Goal: Information Seeking & Learning: Learn about a topic

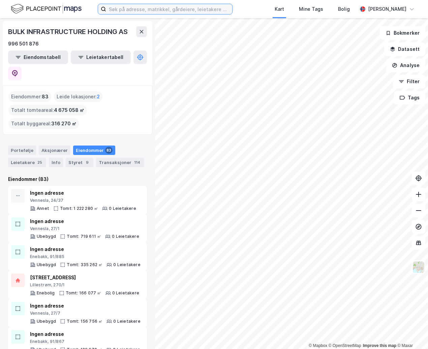
click at [150, 7] on input at bounding box center [169, 9] width 126 height 10
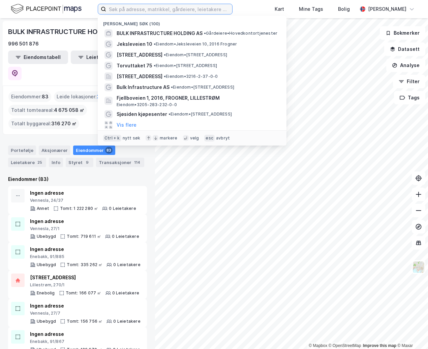
paste input "[PERSON_NAME] Verksted AS"
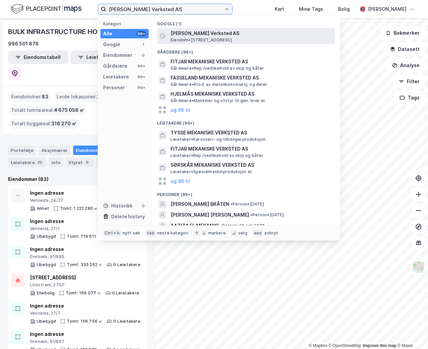
type input "[PERSON_NAME] Verksted AS"
click at [232, 38] on span "Eiendom • Osterøyvegen 3166, 5284 Tyssebotnen" at bounding box center [200, 39] width 61 height 5
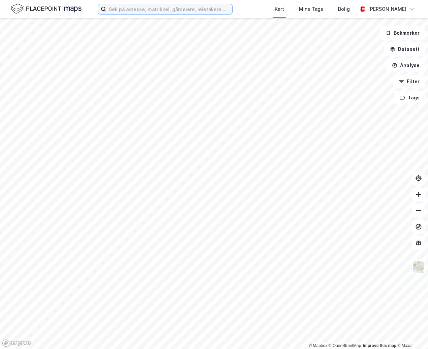
click at [131, 10] on input at bounding box center [169, 9] width 126 height 10
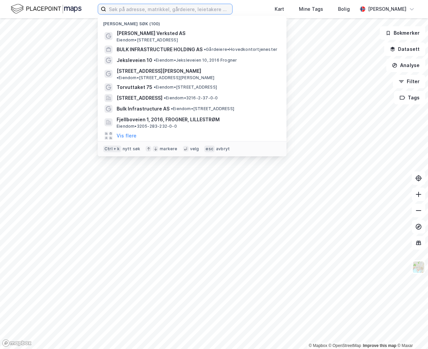
paste input "[PERSON_NAME] Verksted AS"
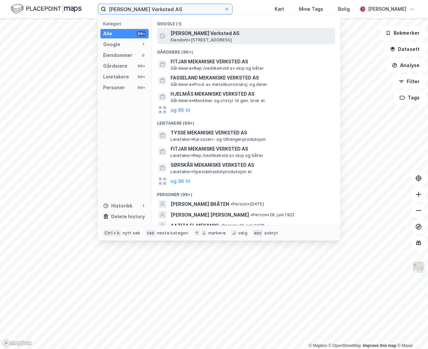
type input "[PERSON_NAME] Verksted AS"
click at [205, 35] on span "[PERSON_NAME] Verksted AS" at bounding box center [251, 33] width 162 height 8
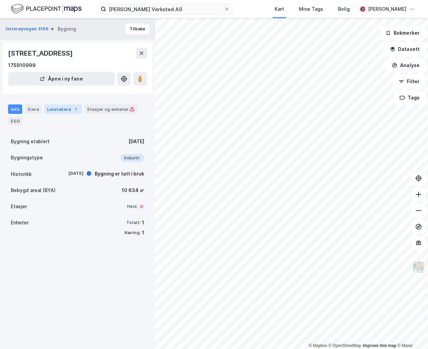
click at [54, 113] on div "Leietakere 1" at bounding box center [62, 108] width 37 height 9
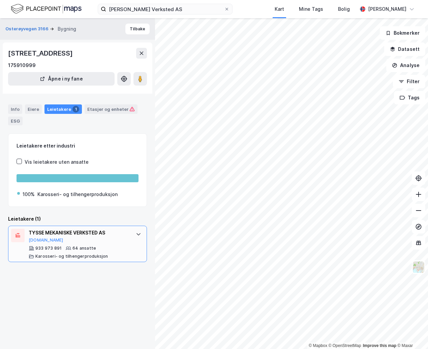
click at [66, 231] on div "TYSSE MEKANISKE VERKSTED AS" at bounding box center [79, 233] width 100 height 8
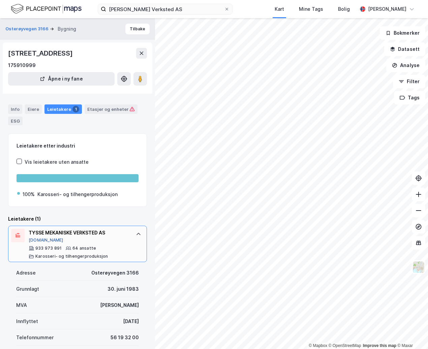
click at [39, 240] on button "[DOMAIN_NAME]" at bounding box center [46, 239] width 35 height 5
click at [28, 110] on div "Eiere" at bounding box center [33, 108] width 17 height 9
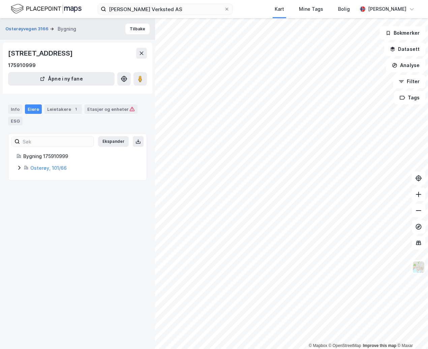
click at [22, 167] on div "Osterøy, 101/66" at bounding box center [78, 168] width 122 height 8
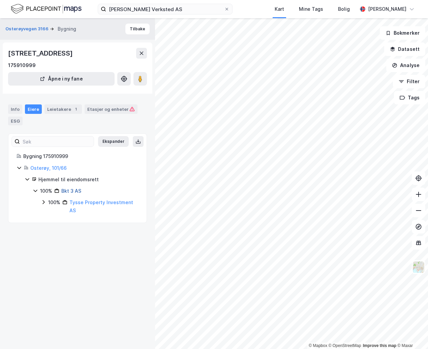
click at [74, 191] on link "Bkt 3 AS" at bounding box center [71, 191] width 20 height 6
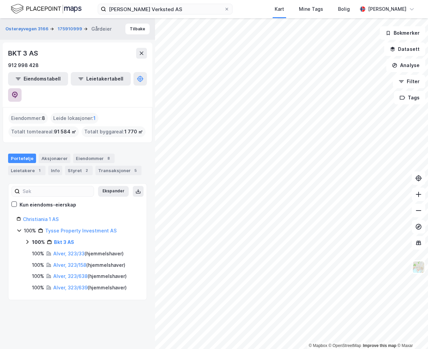
click at [16, 93] on icon at bounding box center [15, 94] width 2 height 2
click at [34, 78] on button "Eiendomstabell" at bounding box center [38, 78] width 60 height 13
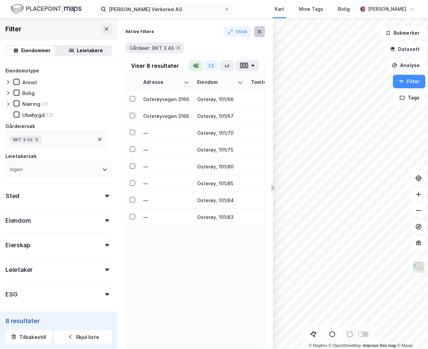
click at [259, 32] on icon at bounding box center [260, 31] width 4 height 3
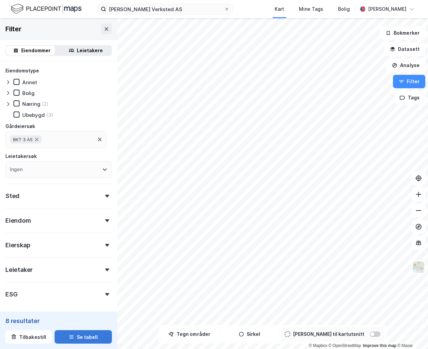
click at [69, 337] on icon "button" at bounding box center [71, 337] width 4 height 1
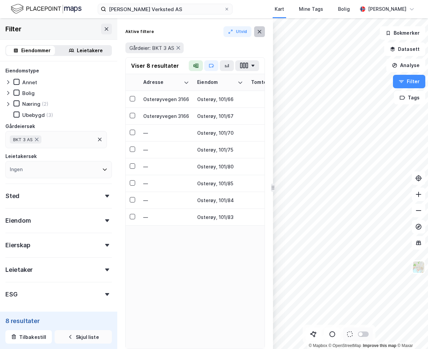
click at [262, 34] on button at bounding box center [259, 31] width 11 height 11
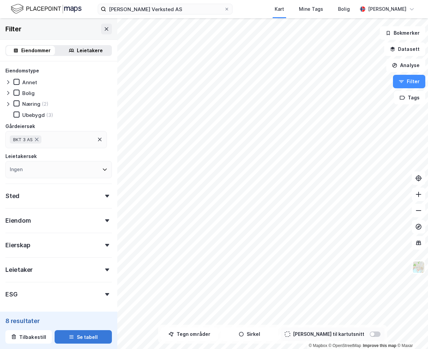
click at [81, 51] on div "Leietakere" at bounding box center [90, 50] width 26 height 8
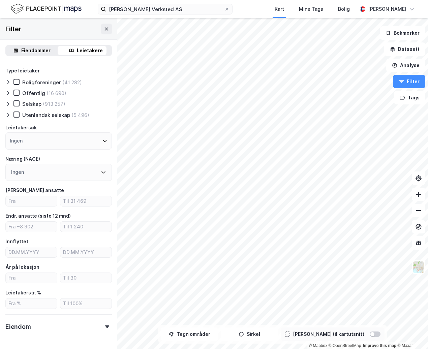
click at [40, 50] on div "Eiendommer" at bounding box center [35, 50] width 29 height 8
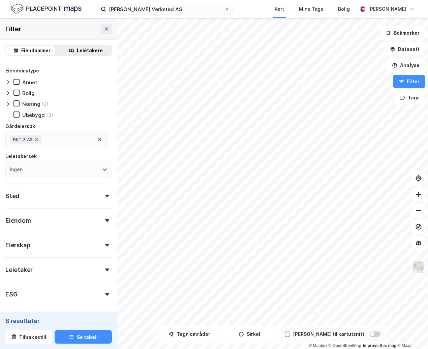
click at [58, 216] on div "Eiendom" at bounding box center [58, 217] width 106 height 19
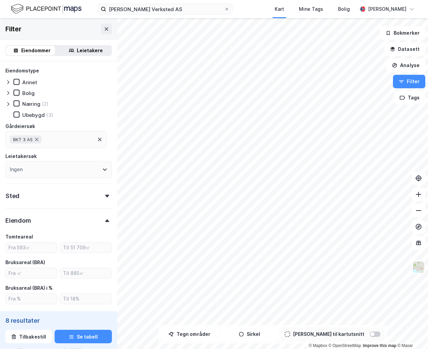
scroll to position [67, 0]
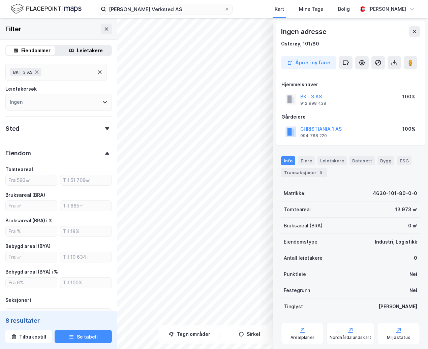
click at [274, 159] on div "Ingen adresse Osterøy, 101/80 Åpne i ny fane Hjemmelshaver BKT 3 AS 912 998 428…" at bounding box center [350, 183] width 155 height 331
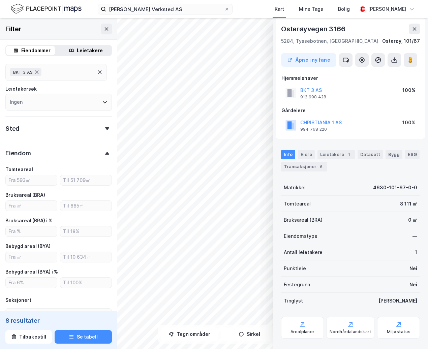
scroll to position [0, 0]
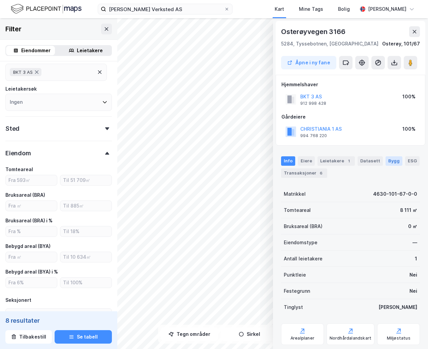
click at [387, 162] on div "Bygg" at bounding box center [393, 160] width 17 height 9
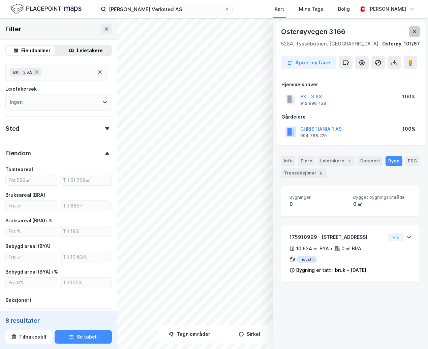
click at [415, 30] on icon at bounding box center [414, 31] width 5 height 5
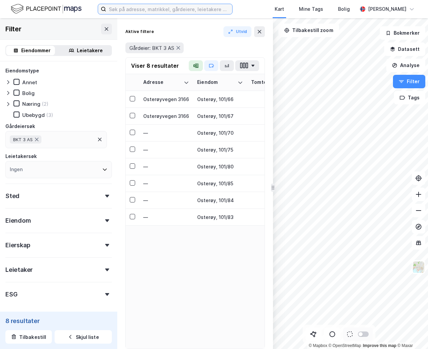
click at [161, 7] on input at bounding box center [169, 9] width 126 height 10
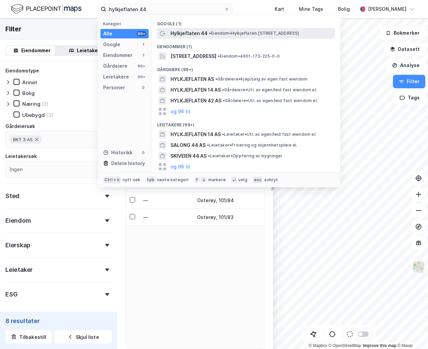
click at [186, 38] on div "Hylkjeflaten 44 • Eiendom • [STREET_ADDRESS]" at bounding box center [246, 33] width 178 height 11
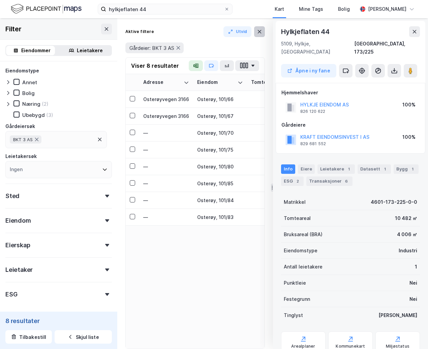
click at [258, 33] on icon at bounding box center [260, 31] width 4 height 3
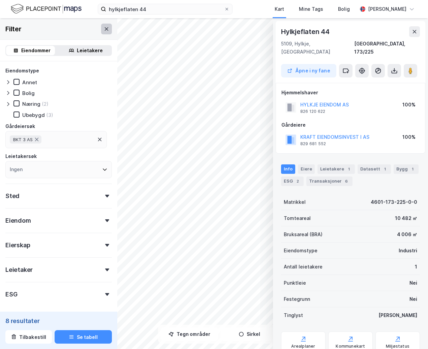
click at [104, 30] on icon at bounding box center [106, 28] width 5 height 5
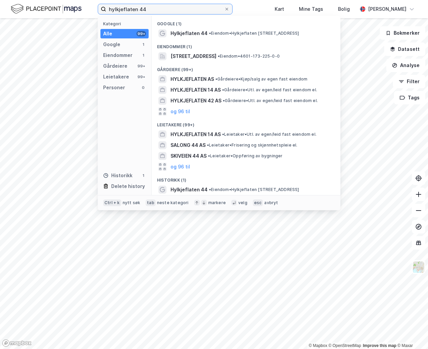
click at [178, 12] on input "hylkjeflaten 44" at bounding box center [165, 9] width 118 height 10
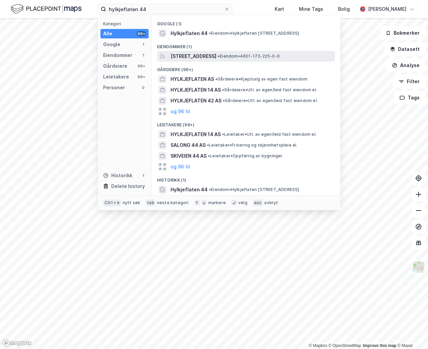
click at [216, 57] on span "[STREET_ADDRESS]" at bounding box center [193, 56] width 46 height 8
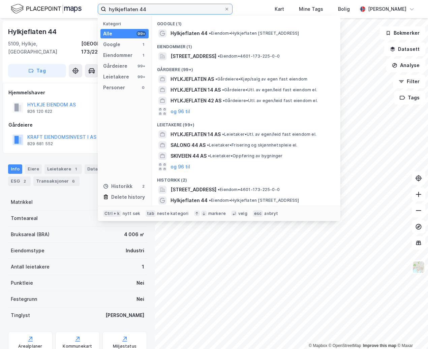
drag, startPoint x: 159, startPoint y: 8, endPoint x: 99, endPoint y: 8, distance: 59.3
click at [100, 8] on label "hylkjeflaten 44" at bounding box center [165, 9] width 135 height 11
paste input "[STREET_ADDRESS]"
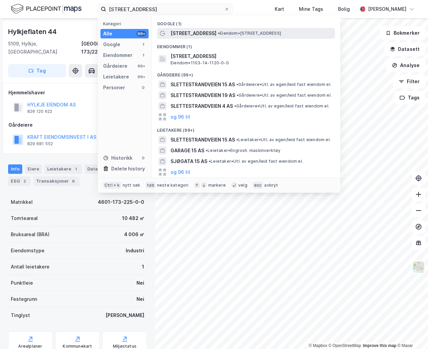
click at [185, 35] on span "[STREET_ADDRESS]" at bounding box center [193, 33] width 46 height 8
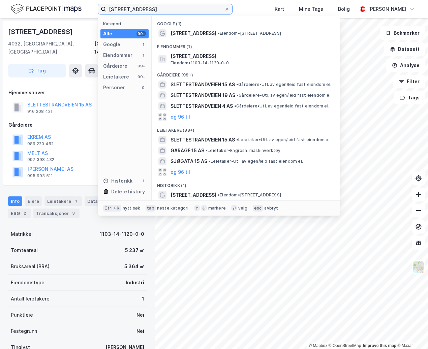
drag, startPoint x: 160, startPoint y: 11, endPoint x: 81, endPoint y: 8, distance: 79.2
click at [81, 8] on div "[STREET_ADDRESS] Kategori Alle 99+ Google 1 Eiendommer 1 Gårdeiere 99+ Leietake…" at bounding box center [214, 9] width 428 height 18
paste input "andviksveien 163"
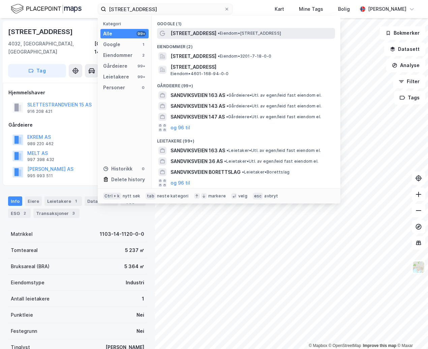
click at [203, 31] on span "[STREET_ADDRESS]" at bounding box center [193, 33] width 46 height 8
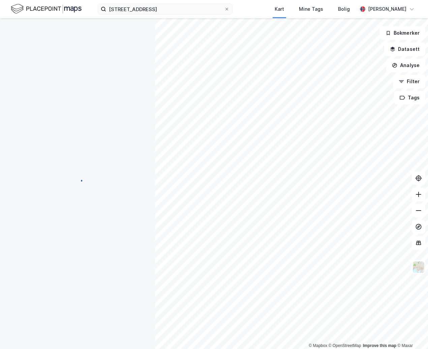
scroll to position [2, 0]
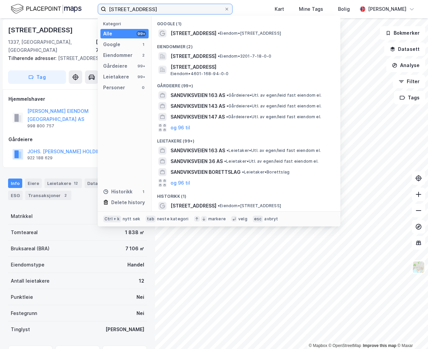
drag, startPoint x: 183, startPoint y: 11, endPoint x: 74, endPoint y: 6, distance: 109.2
click at [74, 6] on div "[STREET_ADDRESS] Kategori Alle 99+ Google 1 Eiendommer 2 Gårdeiere 99+ Leietake…" at bounding box center [214, 9] width 428 height 18
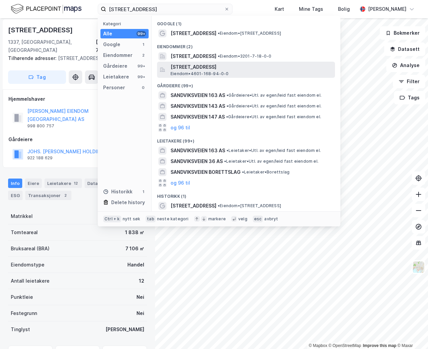
click at [247, 71] on div "[STREET_ADDRESS] • 4601-168-94-0-0" at bounding box center [251, 69] width 163 height 13
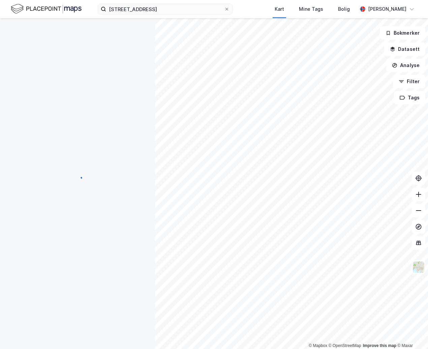
scroll to position [2, 0]
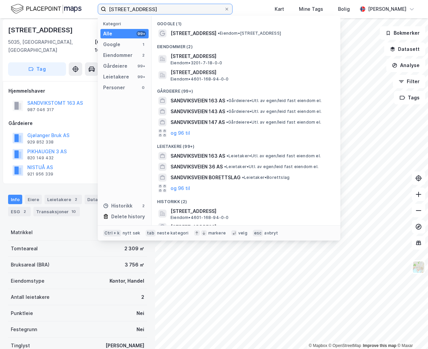
drag, startPoint x: 170, startPoint y: 6, endPoint x: 56, endPoint y: 9, distance: 114.2
click at [56, 9] on div "[STREET_ADDRESS] Kategori Alle 99+ Google 1 Eiendommer 2 Gårdeiere 99+ Leietake…" at bounding box center [214, 9] width 428 height 18
paste input "[STREET_ADDRESS]"
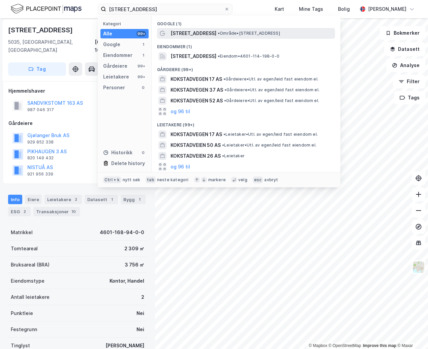
click at [262, 37] on div "[STREET_ADDRESS] • Område • [STREET_ADDRESS]" at bounding box center [251, 33] width 163 height 8
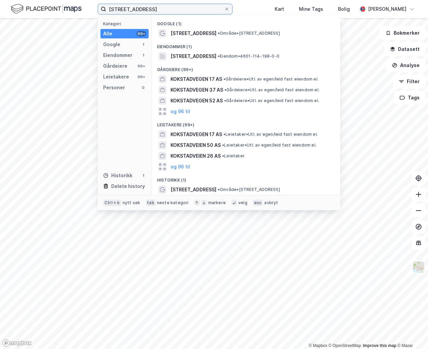
click at [173, 10] on input "[STREET_ADDRESS]" at bounding box center [165, 9] width 118 height 10
click at [123, 62] on div "Gårdeiere" at bounding box center [115, 66] width 24 height 8
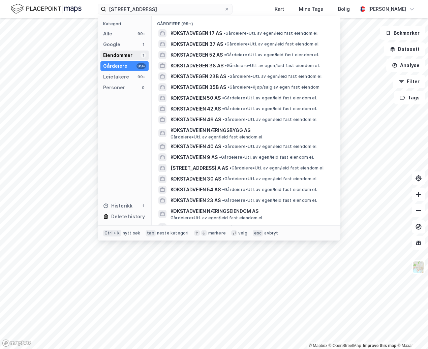
click at [124, 55] on div "Eiendommer" at bounding box center [117, 55] width 29 height 8
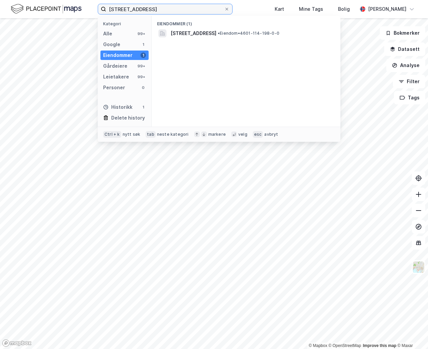
drag, startPoint x: 172, startPoint y: 11, endPoint x: 94, endPoint y: 12, distance: 78.2
click at [94, 12] on div "Kokstadvegen 17 Kategori Alle 99+ Google 1 Eiendommer 1 Gårdeiere 99+ Leietaker…" at bounding box center [214, 9] width 428 height 18
click at [150, 10] on input "[STREET_ADDRESS]" at bounding box center [165, 9] width 118 height 10
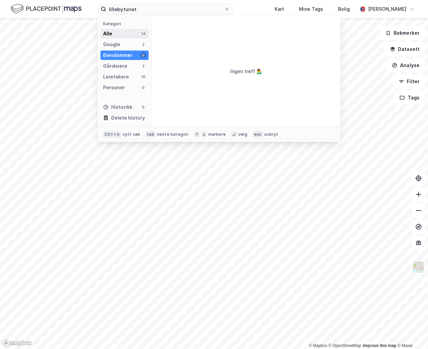
click at [121, 36] on div "Alle 14" at bounding box center [124, 33] width 48 height 9
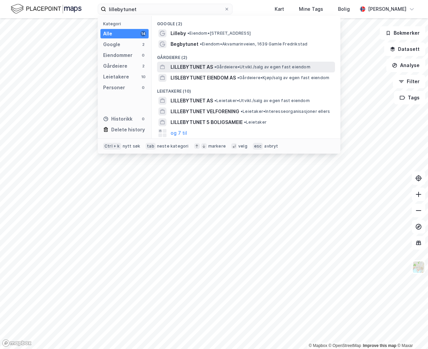
click at [272, 68] on span "• Gårdeiere • [GEOGRAPHIC_DATA]/salg av egen fast eiendom" at bounding box center [262, 66] width 96 height 5
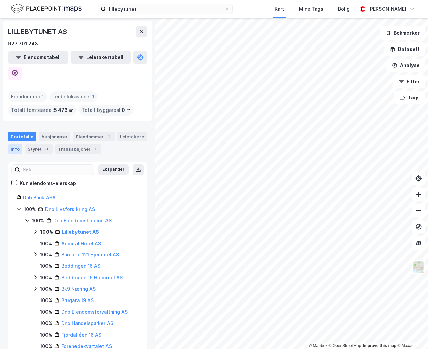
click at [12, 144] on div "Info" at bounding box center [15, 148] width 14 height 9
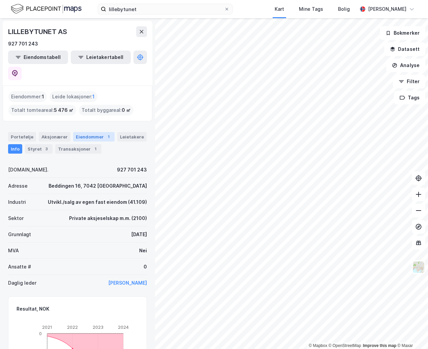
click at [86, 132] on div "Eiendommer 1" at bounding box center [93, 136] width 41 height 9
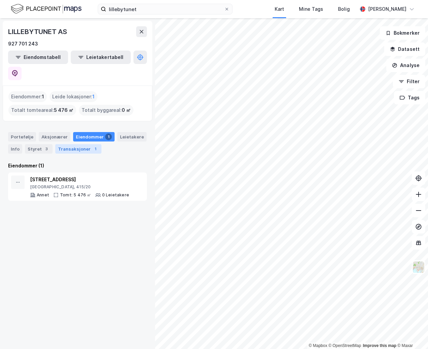
click at [70, 144] on div "Transaksjoner 1" at bounding box center [78, 148] width 46 height 9
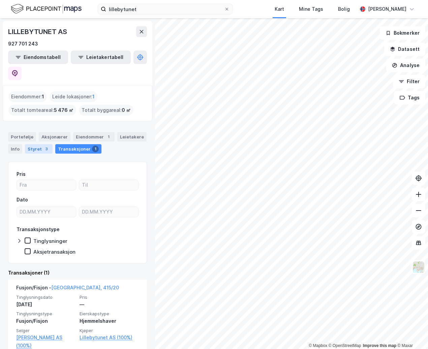
click at [37, 144] on div "Styret 3" at bounding box center [39, 148] width 28 height 9
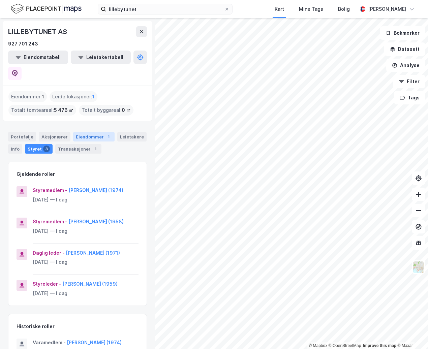
click at [82, 132] on div "Eiendommer 1" at bounding box center [93, 136] width 41 height 9
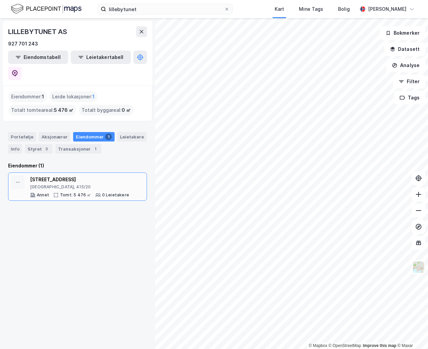
click at [50, 176] on div "[STREET_ADDRESS]" at bounding box center [79, 180] width 99 height 8
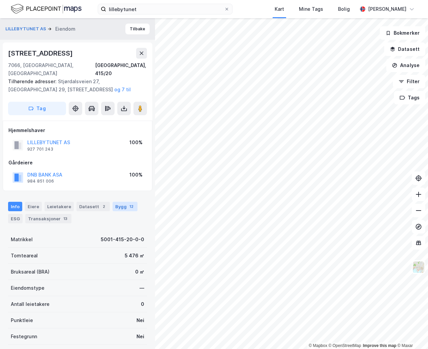
click at [117, 202] on div "Bygg 12" at bounding box center [125, 206] width 25 height 9
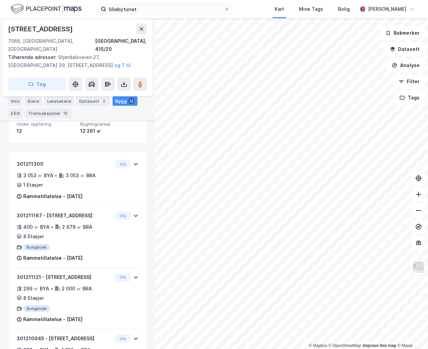
scroll to position [168, 0]
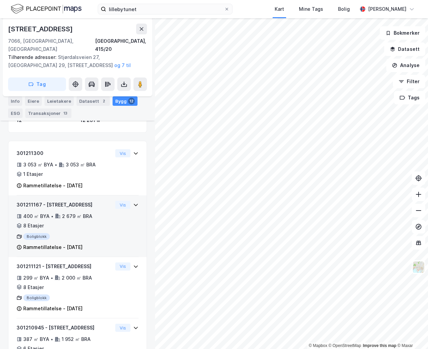
click at [133, 202] on icon at bounding box center [135, 204] width 5 height 5
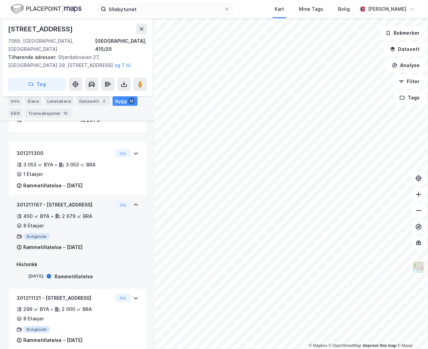
click at [133, 202] on icon at bounding box center [135, 204] width 5 height 5
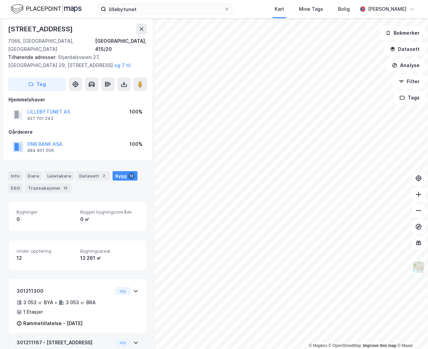
scroll to position [0, 0]
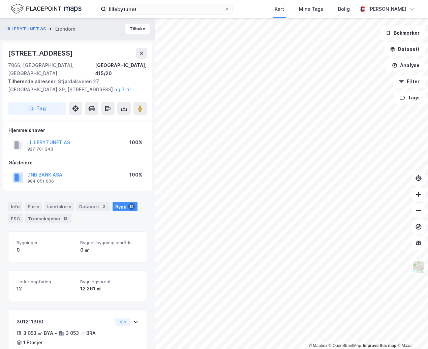
drag, startPoint x: 51, startPoint y: 133, endPoint x: 95, endPoint y: 123, distance: 45.3
click at [95, 126] on div "Hjemmelshaver" at bounding box center [77, 130] width 138 height 8
click at [0, 0] on button "LILLEBYTUNET AS" at bounding box center [0, 0] width 0 height 0
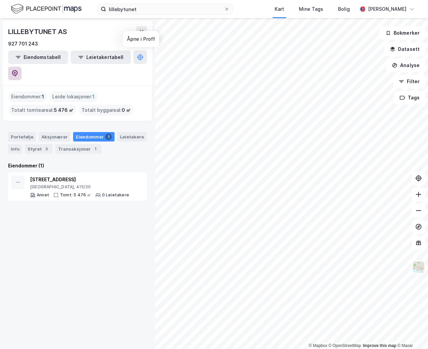
click at [22, 67] on button at bounding box center [14, 73] width 13 height 13
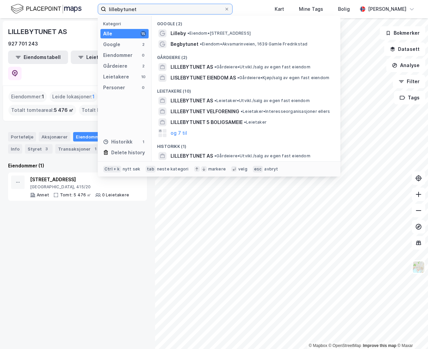
drag, startPoint x: 137, startPoint y: 7, endPoint x: 15, endPoint y: 11, distance: 122.0
click at [15, 11] on div "lillebytunet Kategori Alle 15 Google 2 Eiendommer 0 Gårdeiere 2 Leietakere 10 P…" at bounding box center [214, 9] width 428 height 18
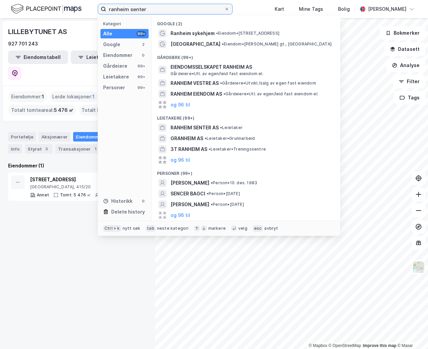
click at [167, 8] on input "ranheim senter" at bounding box center [165, 9] width 118 height 10
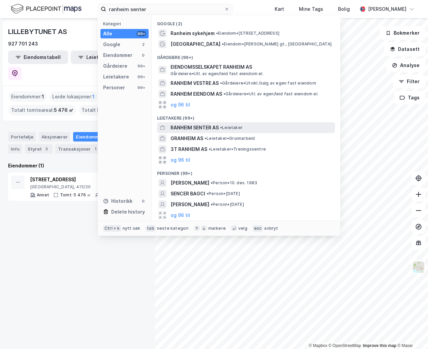
click at [234, 128] on span "• Leietaker" at bounding box center [231, 127] width 23 height 5
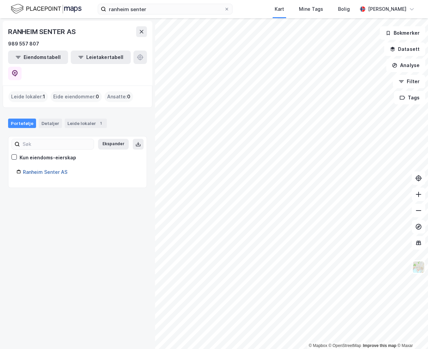
click at [38, 169] on link "Ranheim Senter AS" at bounding box center [45, 172] width 44 height 6
click at [50, 168] on div "Ranheim Senter AS" at bounding box center [81, 172] width 116 height 8
click at [50, 169] on link "Ranheim Senter AS" at bounding box center [45, 172] width 44 height 6
click at [22, 67] on button at bounding box center [14, 73] width 13 height 13
click at [155, 10] on input "ranheim senter" at bounding box center [165, 9] width 118 height 10
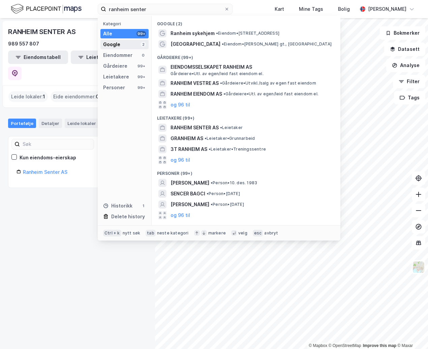
click at [129, 44] on div "Google 2" at bounding box center [124, 44] width 48 height 9
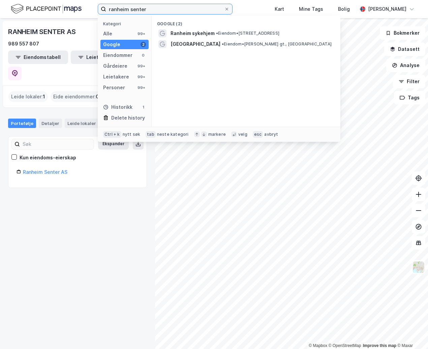
drag, startPoint x: 178, startPoint y: 8, endPoint x: 71, endPoint y: 7, distance: 107.1
click at [71, 7] on div "ranheim senter Kategori Alle 99+ Google 2 Eiendommer 0 Gårdeiere 99+ Leietakere…" at bounding box center [214, 9] width 428 height 18
drag, startPoint x: 158, startPoint y: 11, endPoint x: 10, endPoint y: 11, distance: 148.6
click at [10, 11] on div "Ranheim Senter Kategori Alle 99+ Google 2 Eiendommer 0 Gårdeiere 99+ Leietakere…" at bounding box center [214, 9] width 428 height 18
paste input "Nydalsveien 36–38"
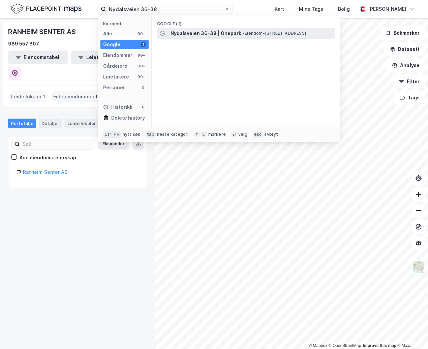
click at [219, 37] on span "Nydalsveien 36-38 | Onepark" at bounding box center [205, 33] width 71 height 8
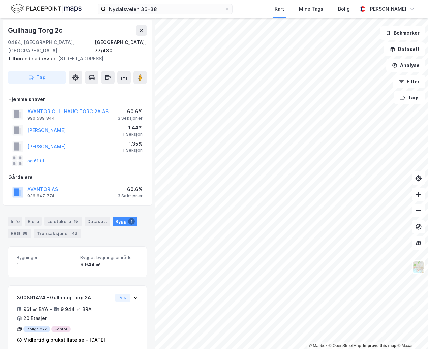
scroll to position [13, 0]
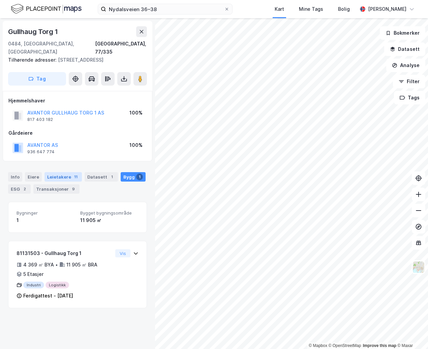
click at [57, 172] on div "Leietakere 11" at bounding box center [62, 176] width 37 height 9
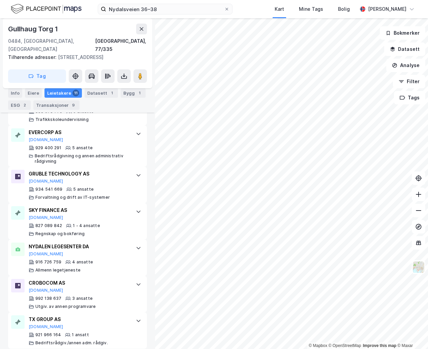
scroll to position [396, 0]
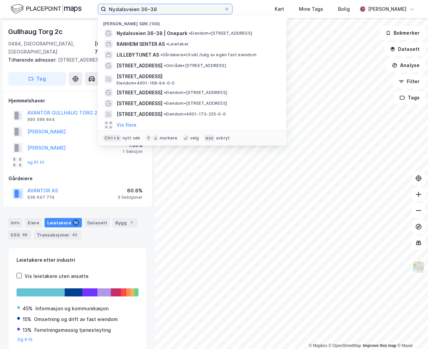
drag, startPoint x: 168, startPoint y: 10, endPoint x: 30, endPoint y: 6, distance: 138.2
click at [30, 6] on div "[STREET_ADDRESS] [GEOGRAPHIC_DATA] søk (100) [GEOGRAPHIC_DATA] 36-38 | [GEOGRAP…" at bounding box center [214, 9] width 428 height 18
paste input "Marstrandgaten 8-10"
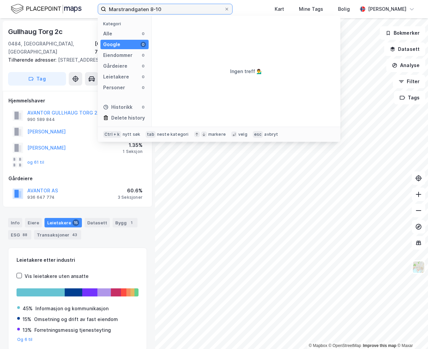
click at [178, 7] on input "Marstrandgaten 8-10" at bounding box center [165, 9] width 118 height 10
click at [155, 9] on input "Marstrandgaten 8-10" at bounding box center [165, 9] width 118 height 10
click at [168, 8] on input "Marstrandgaten 10" at bounding box center [165, 9] width 118 height 10
drag, startPoint x: 164, startPoint y: 10, endPoint x: 51, endPoint y: 15, distance: 113.0
click at [51, 15] on div "Marstrandgaten 8 Kategori Alle 99+ Google 0 Eiendommer 9 Gårdeiere 99+ Leietake…" at bounding box center [214, 9] width 428 height 18
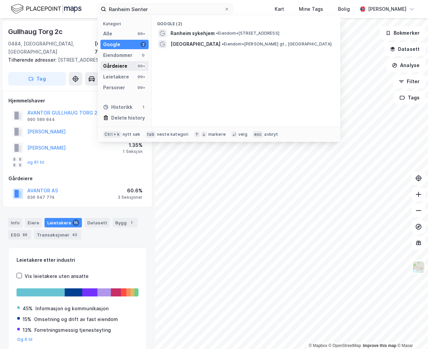
click at [123, 67] on div "Gårdeiere" at bounding box center [115, 66] width 24 height 8
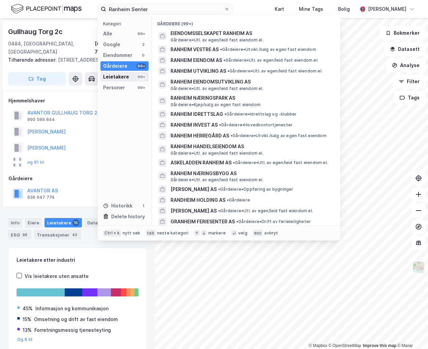
click at [122, 75] on div "Leietakere" at bounding box center [116, 77] width 26 height 8
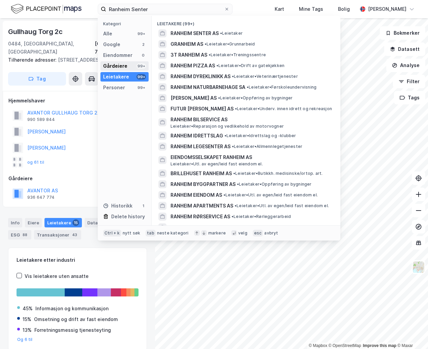
click at [119, 67] on div "Gårdeiere" at bounding box center [115, 66] width 24 height 8
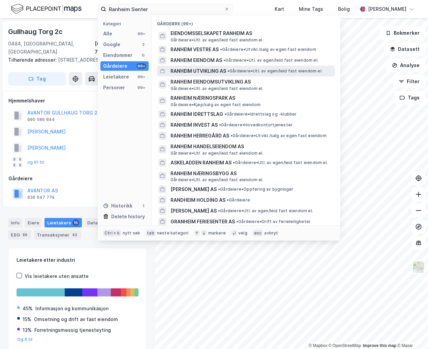
click at [198, 68] on span "RANHEIM UTVIKLING AS" at bounding box center [198, 71] width 56 height 8
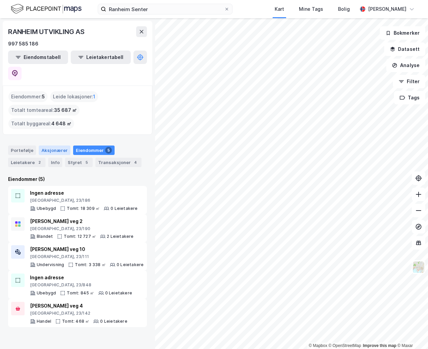
click at [51, 146] on div "Aksjonærer" at bounding box center [55, 150] width 32 height 9
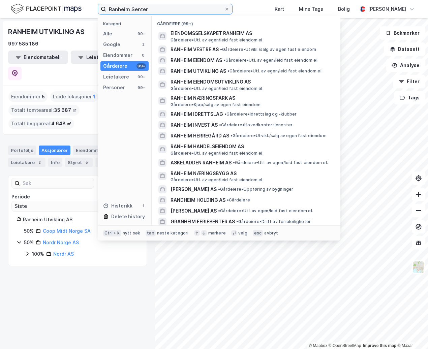
drag, startPoint x: 142, startPoint y: 10, endPoint x: 68, endPoint y: 9, distance: 74.1
click at [68, 9] on div "Ranheim Senter Kategori Alle 99+ Google 2 Eiendommer 0 Gårdeiere 99+ Leietakere…" at bounding box center [214, 9] width 428 height 18
paste input "Meierikvartalet"
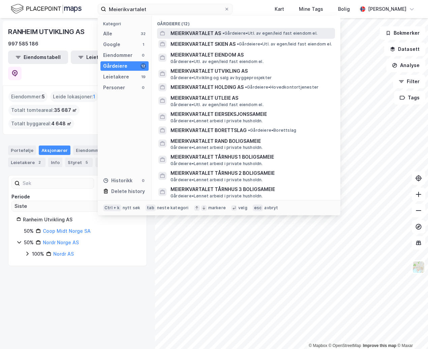
click at [220, 34] on span "MEIERIKVARTALET AS" at bounding box center [195, 33] width 51 height 8
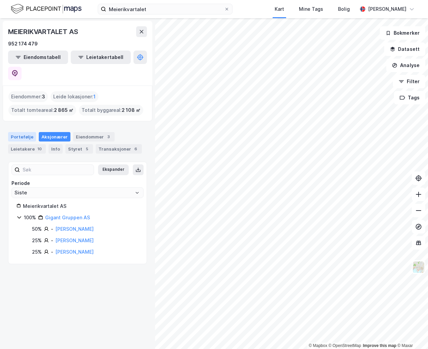
click at [18, 132] on div "Portefølje" at bounding box center [22, 136] width 28 height 9
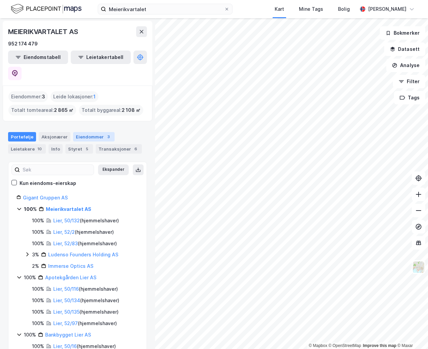
click at [79, 132] on div "Eiendommer 3" at bounding box center [93, 136] width 41 height 9
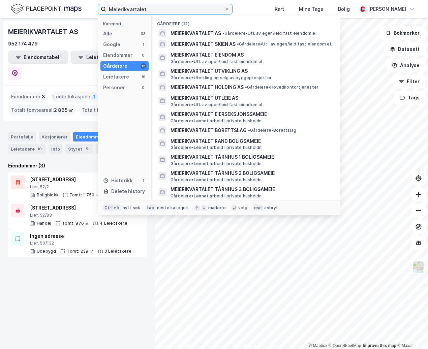
click at [159, 10] on input "Meierikvartalet" at bounding box center [165, 9] width 118 height 10
drag, startPoint x: 159, startPoint y: 8, endPoint x: 51, endPoint y: 12, distance: 107.5
click at [51, 12] on div "Meierikvartalet Kategori Alle 33 Google 1 Eiendommer 0 Gårdeiere 12 Leietakere …" at bounding box center [214, 9] width 428 height 18
paste input "[STREET_ADDRESS]"
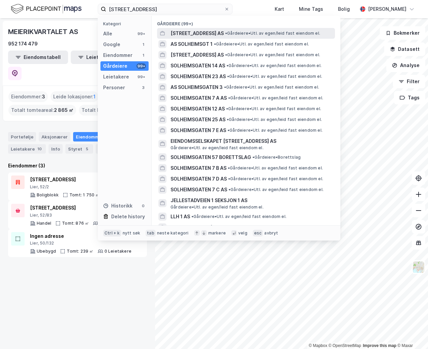
click at [241, 31] on span "• Gårdeiere • Utl. av egen/leid fast eiendom el." at bounding box center [272, 33] width 95 height 5
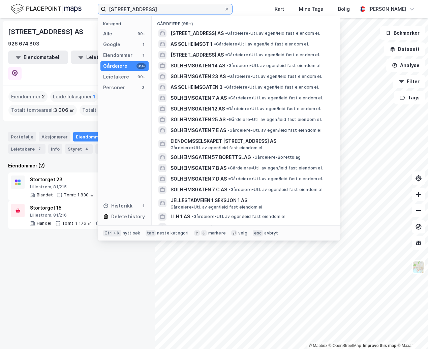
drag, startPoint x: 152, startPoint y: 7, endPoint x: 77, endPoint y: 15, distance: 75.2
click at [77, 15] on div "[STREET_ADDRESS] Kategori Alle 99+ Google 1 Eiendommer 1 Gårdeiere 99+ Leietake…" at bounding box center [214, 9] width 428 height 18
type input "N"
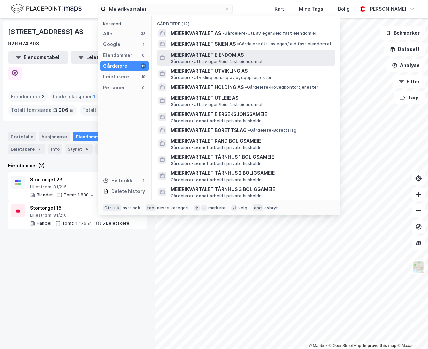
click at [300, 55] on span "MEIERIKVARTALET EIENDOM AS" at bounding box center [251, 55] width 162 height 8
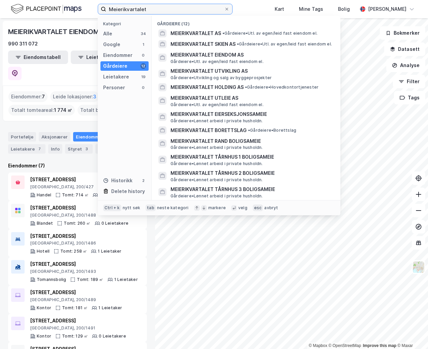
click at [176, 9] on input "Meierikvartalet" at bounding box center [165, 9] width 118 height 10
click at [122, 47] on div "Google 1" at bounding box center [124, 44] width 48 height 9
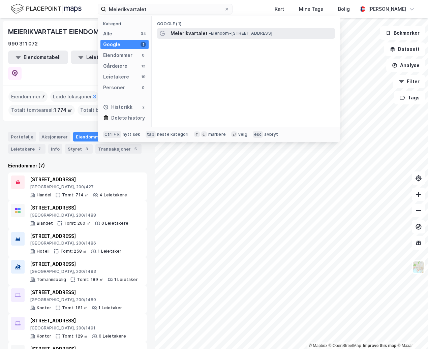
click at [213, 33] on span "• Eiendom • [STREET_ADDRESS]" at bounding box center [240, 33] width 63 height 5
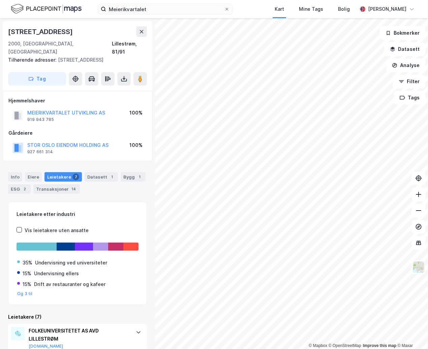
drag, startPoint x: 80, startPoint y: 137, endPoint x: 71, endPoint y: 122, distance: 18.1
click at [71, 129] on div "Gårdeiere" at bounding box center [77, 133] width 138 height 8
drag, startPoint x: 66, startPoint y: 104, endPoint x: 42, endPoint y: 117, distance: 27.3
click at [42, 117] on div "Hjemmelshaver MEIERIKVARTALET UTVIKLING AS 919 943 785 100% Gårdeiere STOR OSLO…" at bounding box center [77, 126] width 138 height 59
drag, startPoint x: 79, startPoint y: 102, endPoint x: 73, endPoint y: 104, distance: 6.9
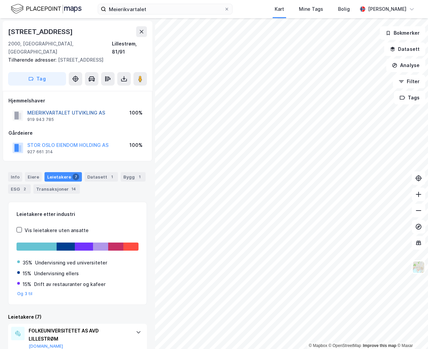
click at [0, 0] on button "MEIERIKVARTALET UTVIKLING AS" at bounding box center [0, 0] width 0 height 0
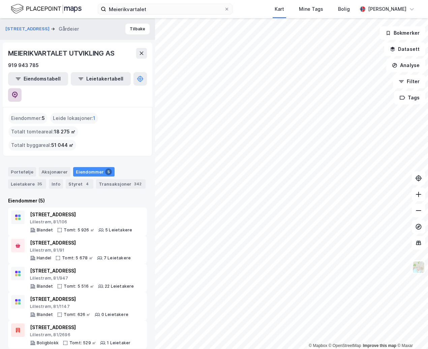
click at [18, 92] on icon at bounding box center [14, 95] width 7 height 7
drag, startPoint x: 138, startPoint y: 80, endPoint x: 137, endPoint y: 67, distance: 13.5
click at [137, 67] on div "919 943 785" at bounding box center [77, 65] width 139 height 8
click at [18, 92] on icon at bounding box center [14, 95] width 7 height 7
click at [19, 167] on div "Portefølje" at bounding box center [22, 171] width 28 height 9
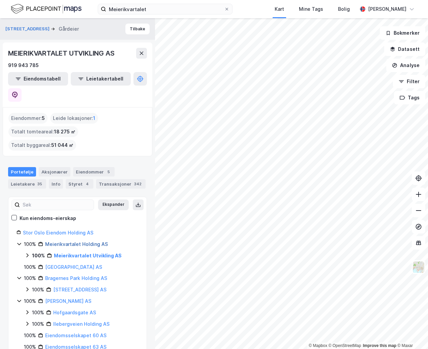
click at [71, 241] on link "Meierikvartalet Holding AS" at bounding box center [76, 244] width 63 height 6
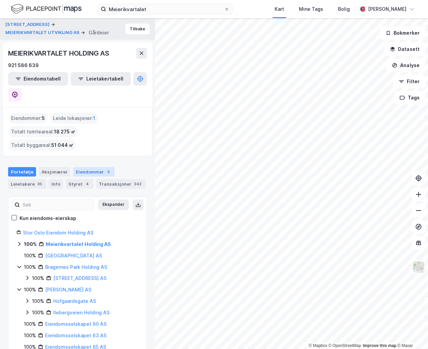
click at [85, 167] on div "Eiendommer 5" at bounding box center [93, 171] width 41 height 9
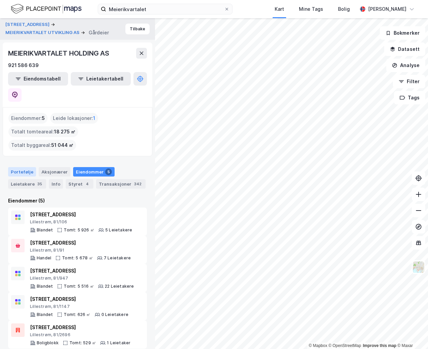
click at [23, 167] on div "Portefølje" at bounding box center [22, 171] width 28 height 9
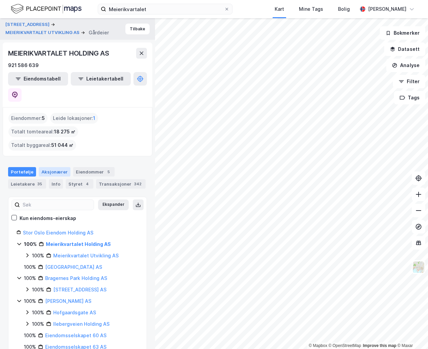
click at [59, 167] on div "Aksjonærer" at bounding box center [55, 171] width 32 height 9
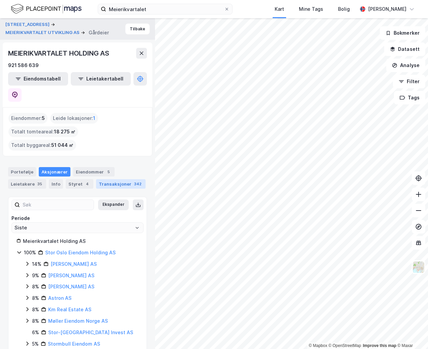
click at [97, 179] on div "Transaksjoner 342" at bounding box center [121, 183] width 50 height 9
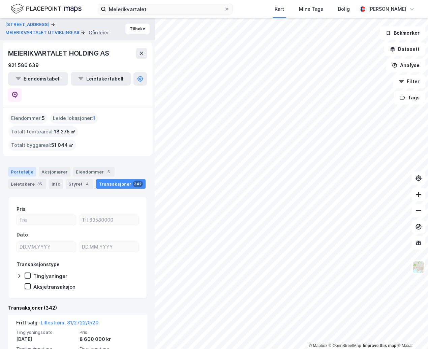
click at [25, 167] on div "Portefølje" at bounding box center [22, 171] width 28 height 9
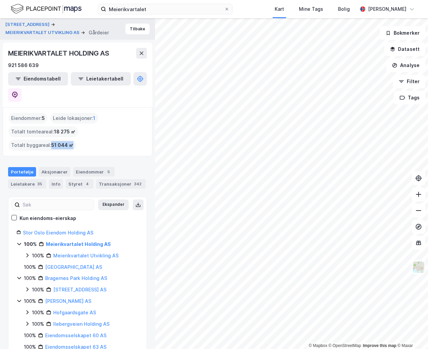
drag, startPoint x: 140, startPoint y: 115, endPoint x: 121, endPoint y: 115, distance: 18.5
click at [73, 141] on span "51 044 ㎡" at bounding box center [62, 145] width 22 height 8
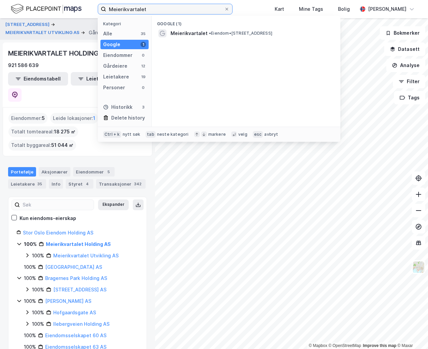
drag, startPoint x: 152, startPoint y: 12, endPoint x: 60, endPoint y: 15, distance: 92.0
click at [60, 15] on div "Meierikvartalet Kategori Alle 35 Google 1 Eiendommer 0 Gårdeiere 12 Leietakere …" at bounding box center [214, 9] width 428 height 18
type input "[GEOGRAPHIC_DATA]-[GEOGRAPHIC_DATA]"
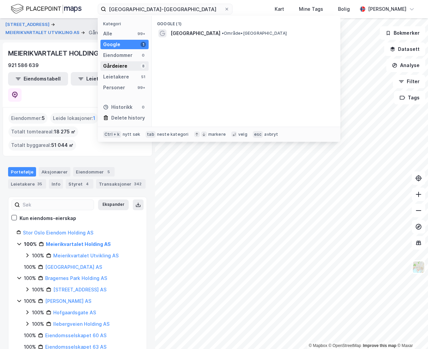
click at [133, 64] on div "Gårdeiere 8" at bounding box center [124, 65] width 48 height 9
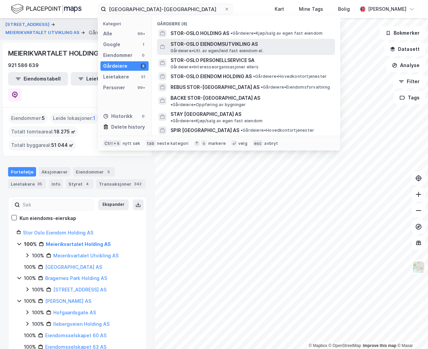
click at [276, 42] on span "STOR-OSLO EIENDOMSUTVIKLING AS" at bounding box center [251, 44] width 162 height 8
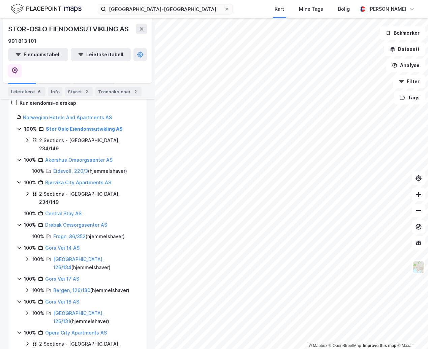
scroll to position [46, 0]
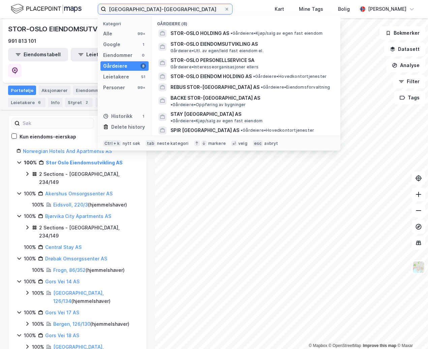
click at [149, 7] on input "[GEOGRAPHIC_DATA]-[GEOGRAPHIC_DATA]" at bounding box center [165, 9] width 118 height 10
click at [148, 8] on input "[GEOGRAPHIC_DATA]-[GEOGRAPHIC_DATA]" at bounding box center [165, 9] width 118 height 10
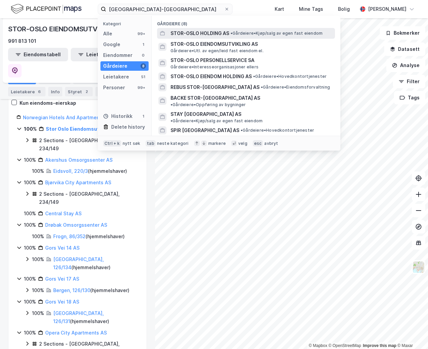
click at [261, 33] on span "• Gårdeiere • Kjøp/salg av egen fast eiendom" at bounding box center [276, 33] width 92 height 5
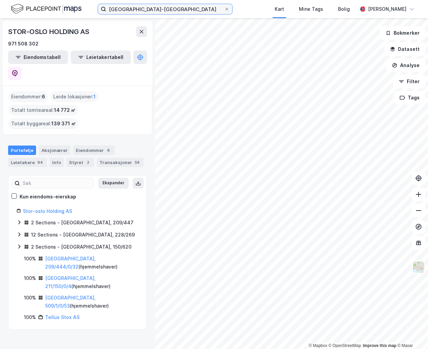
click at [151, 6] on input "[GEOGRAPHIC_DATA]-[GEOGRAPHIC_DATA]" at bounding box center [165, 9] width 118 height 10
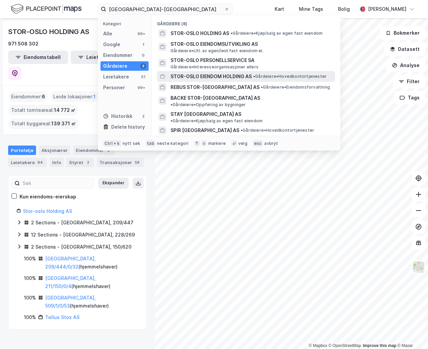
click at [287, 75] on span "• Gårdeiere • Hovedkontortjenester" at bounding box center [289, 76] width 73 height 5
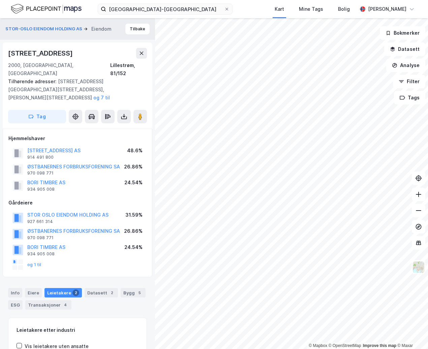
scroll to position [3, 0]
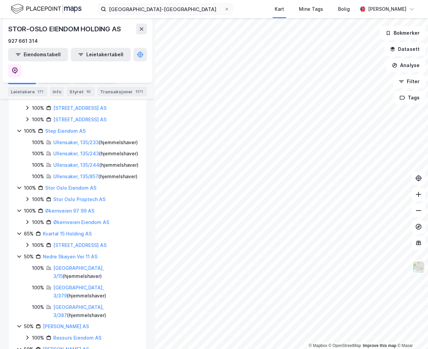
scroll to position [472, 0]
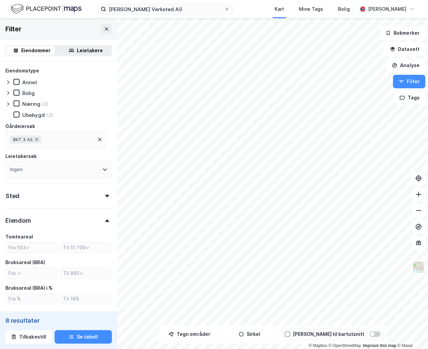
scroll to position [67, 0]
